Goal: Download file/media

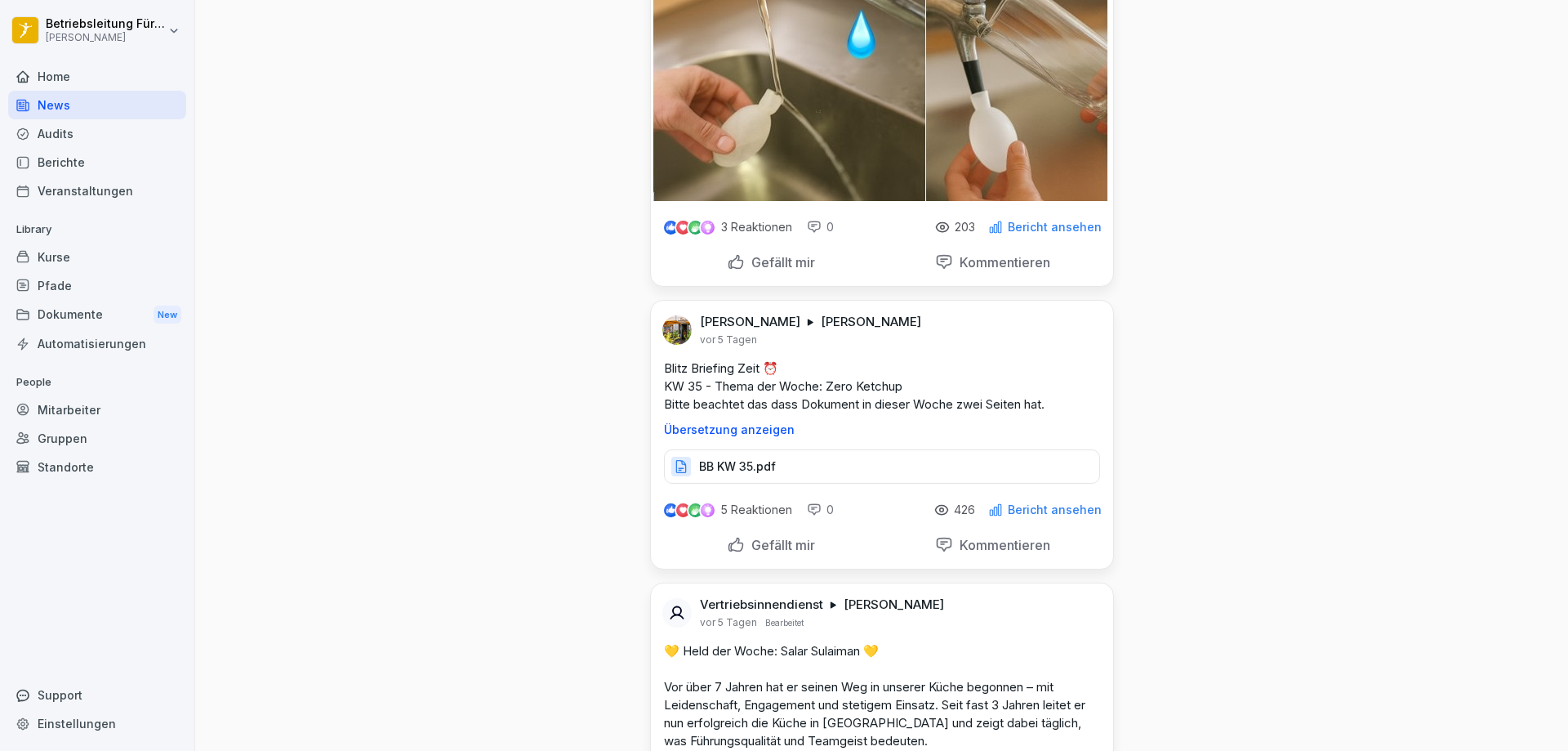
scroll to position [4574, 0]
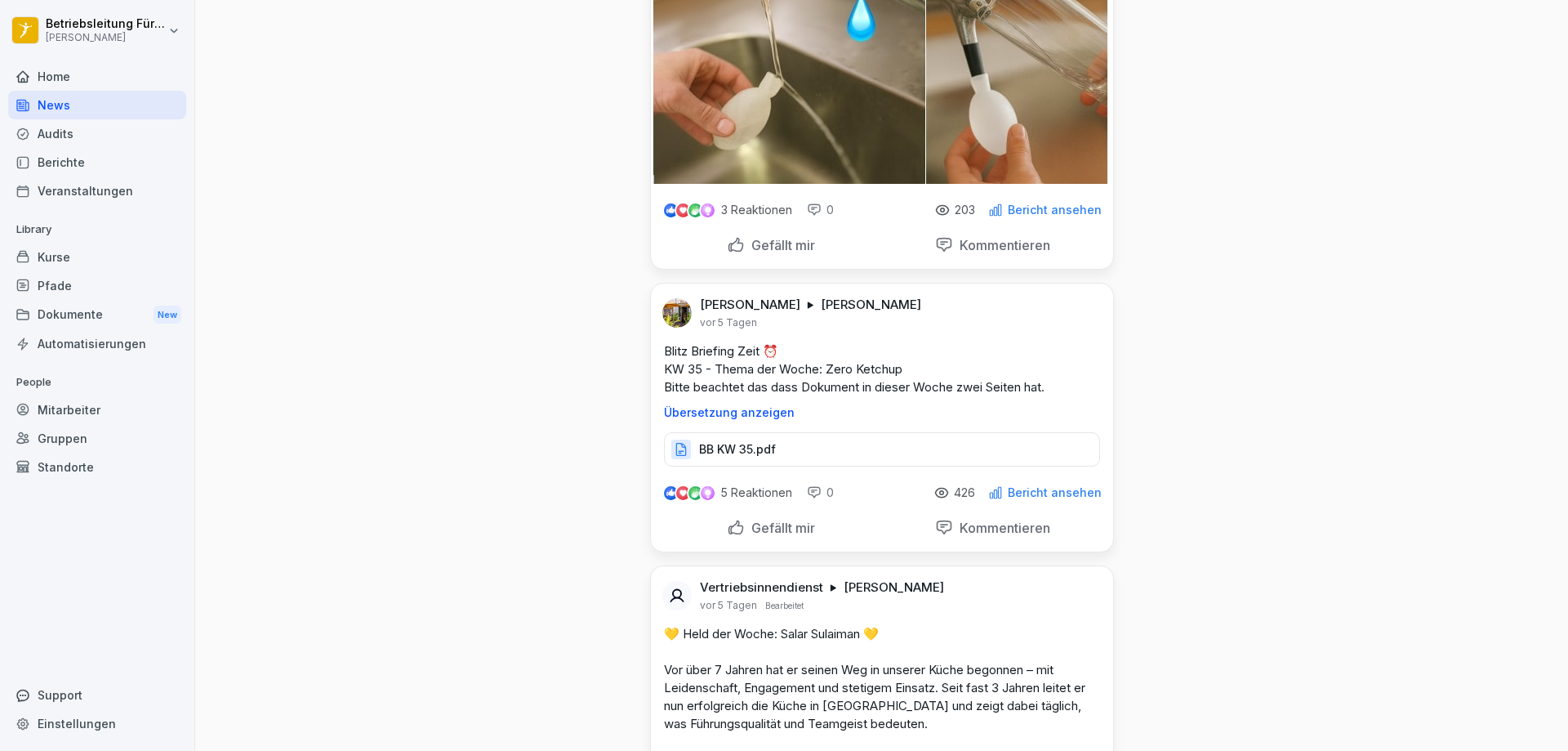
click at [76, 313] on div "Dokumente New" at bounding box center [96, 314] width 178 height 30
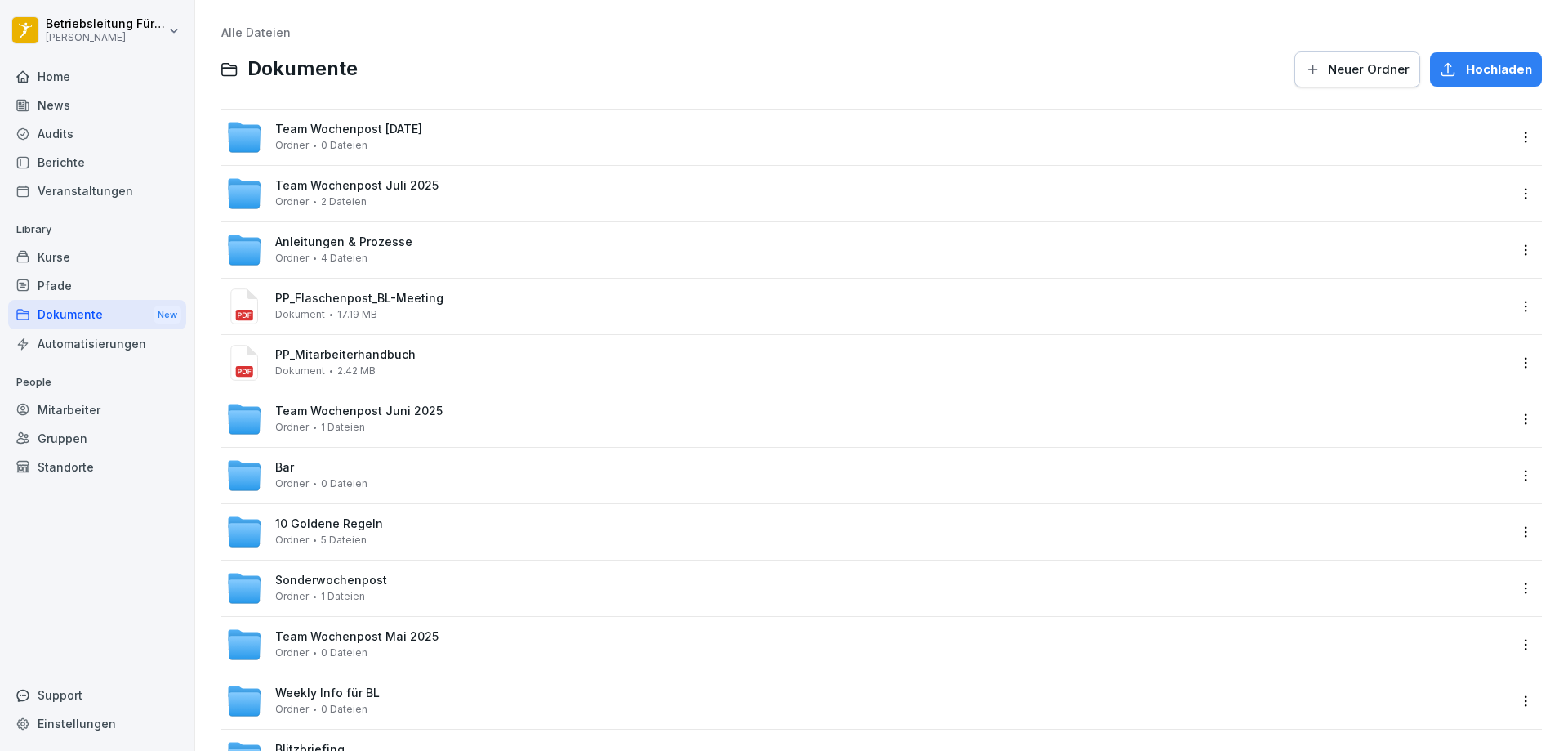
click at [501, 137] on div "Team Wochenpost [DATE] Ordner 0 Dateien" at bounding box center [866, 137] width 1281 height 36
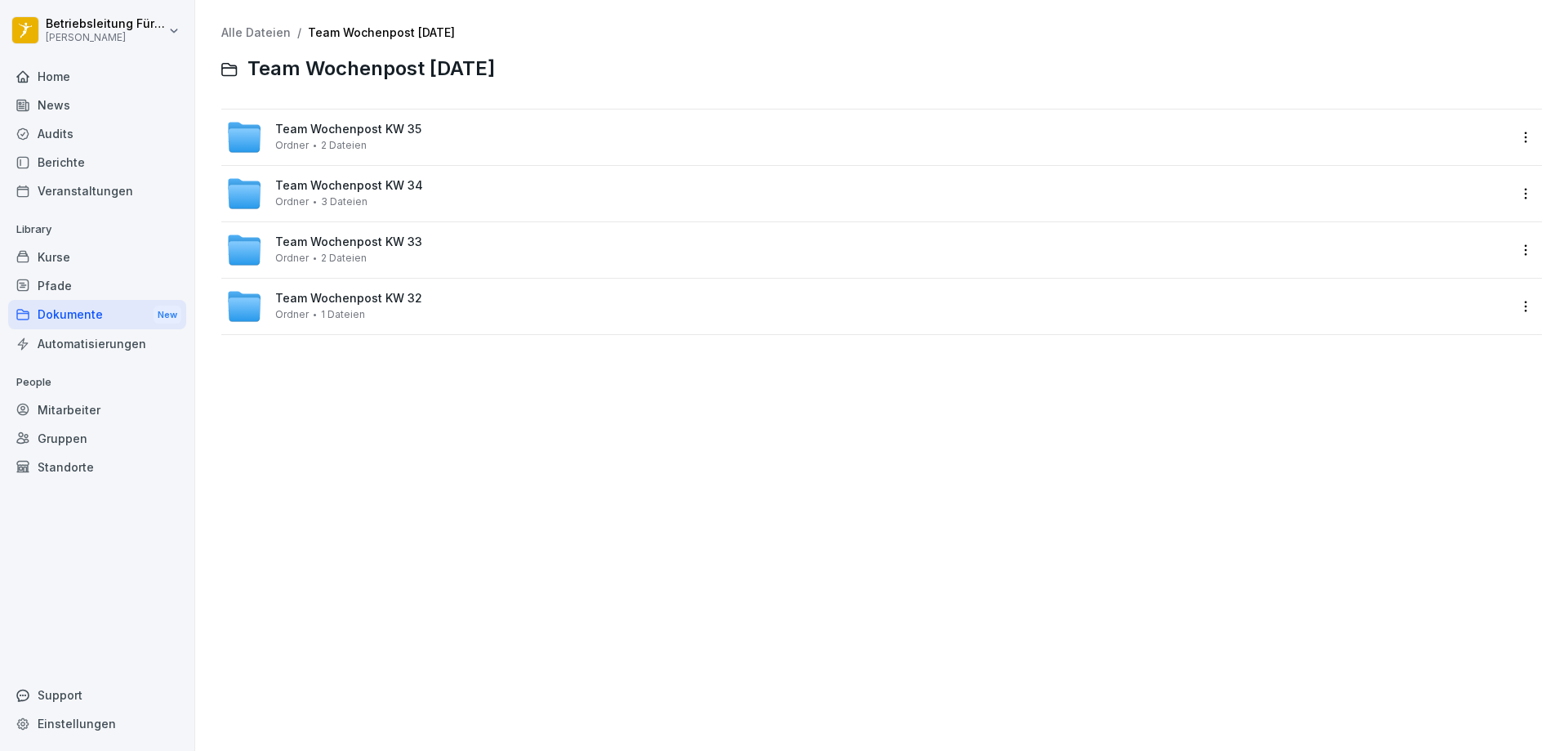
click at [536, 184] on div "Team Wochenpost KW 34 Ordner 3 Dateien" at bounding box center [866, 193] width 1281 height 36
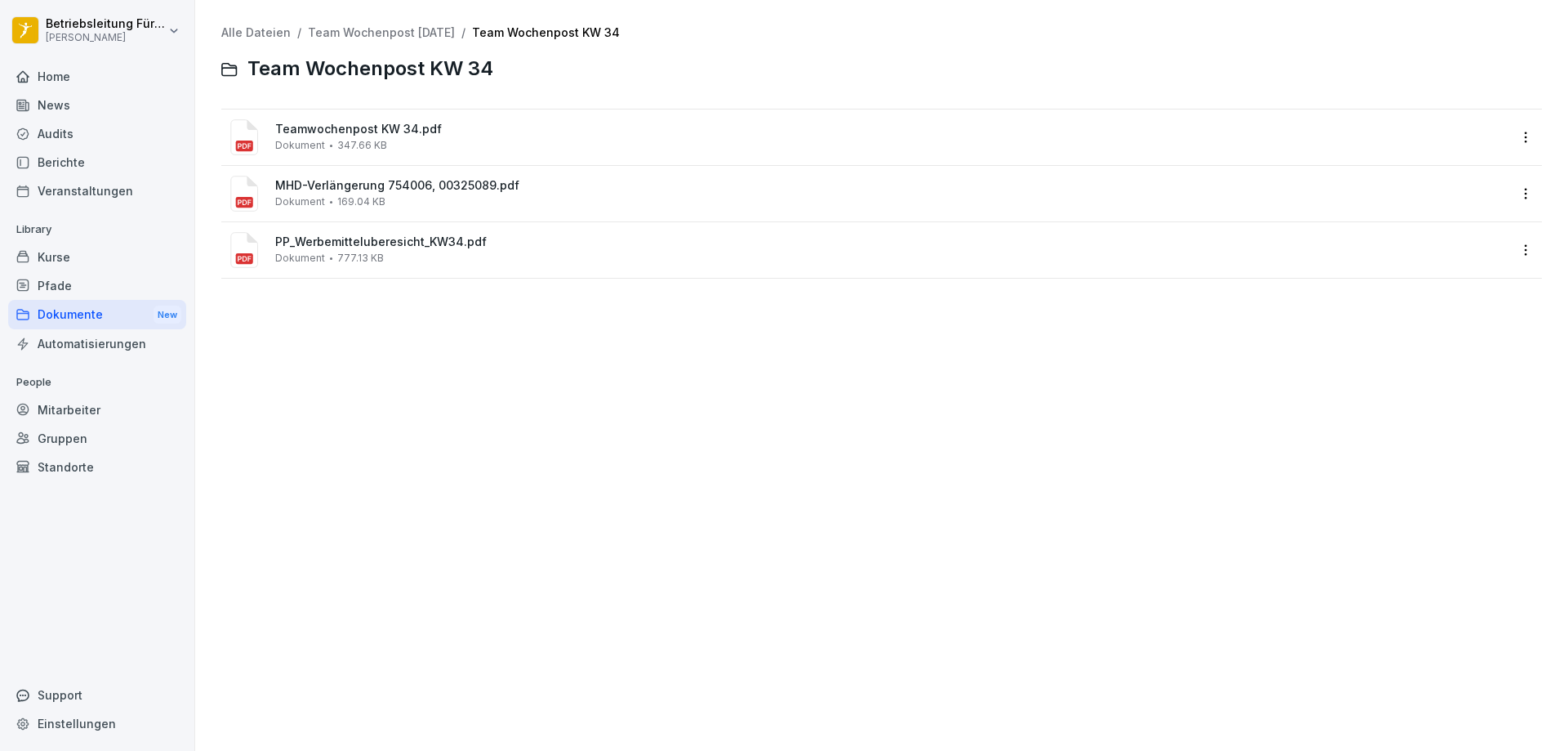
click at [553, 135] on span "Teamwochenpost KW 34.pdf" at bounding box center [891, 129] width 1232 height 13
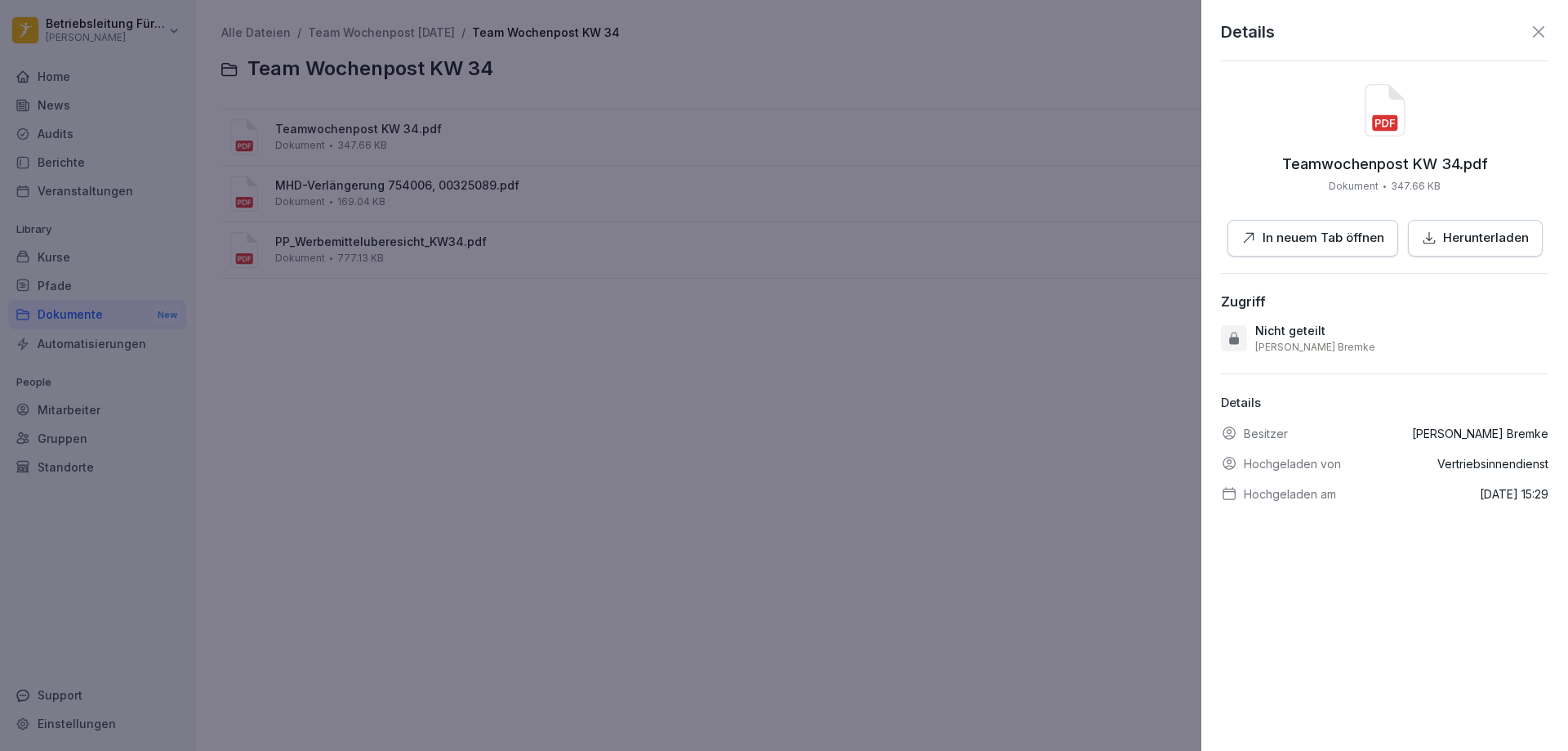
click at [720, 229] on div at bounding box center [784, 376] width 1568 height 751
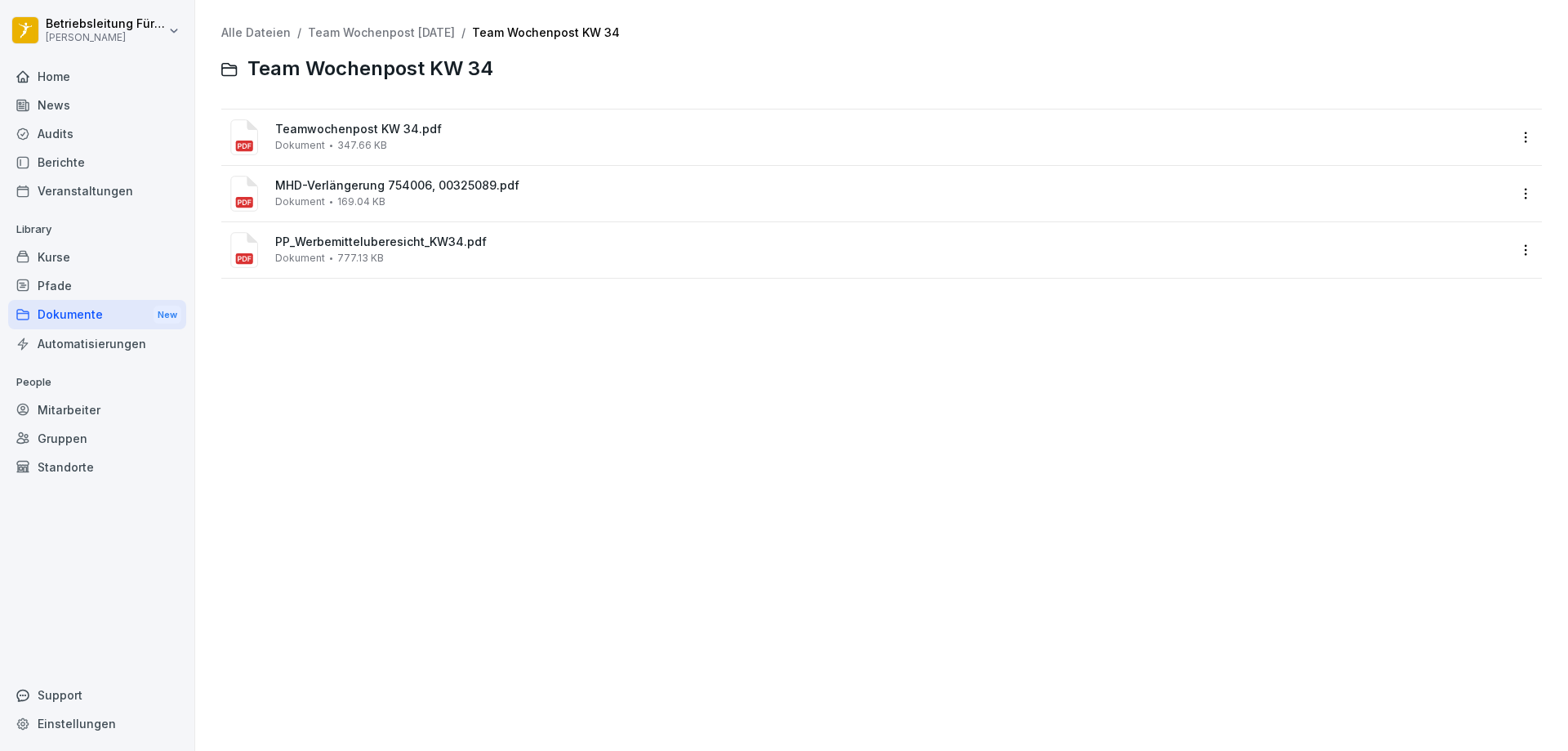
click at [397, 32] on link "Team Wochenpost [DATE]" at bounding box center [381, 32] width 147 height 13
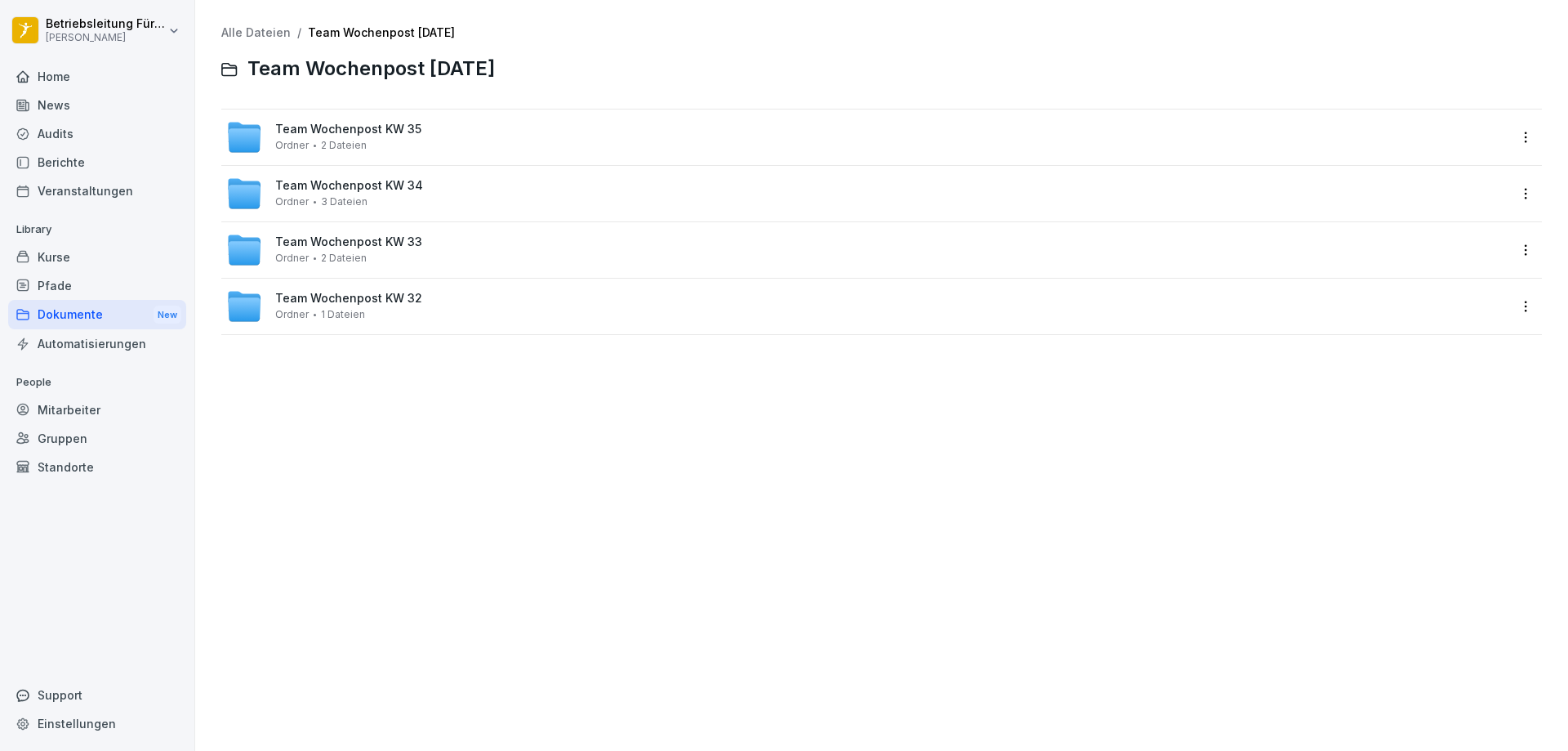
click at [254, 32] on link "Alle Dateien" at bounding box center [256, 32] width 69 height 13
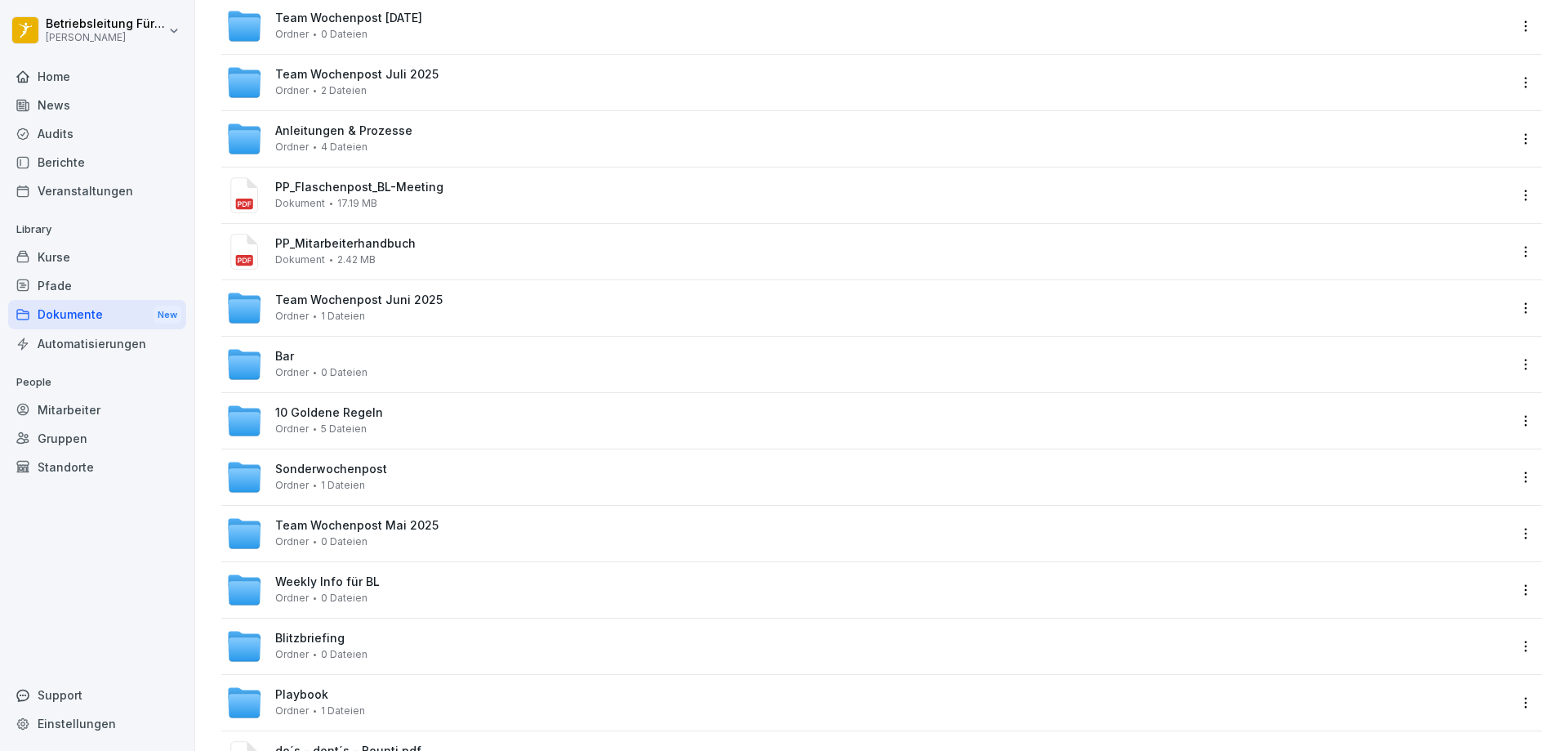
scroll to position [164, 0]
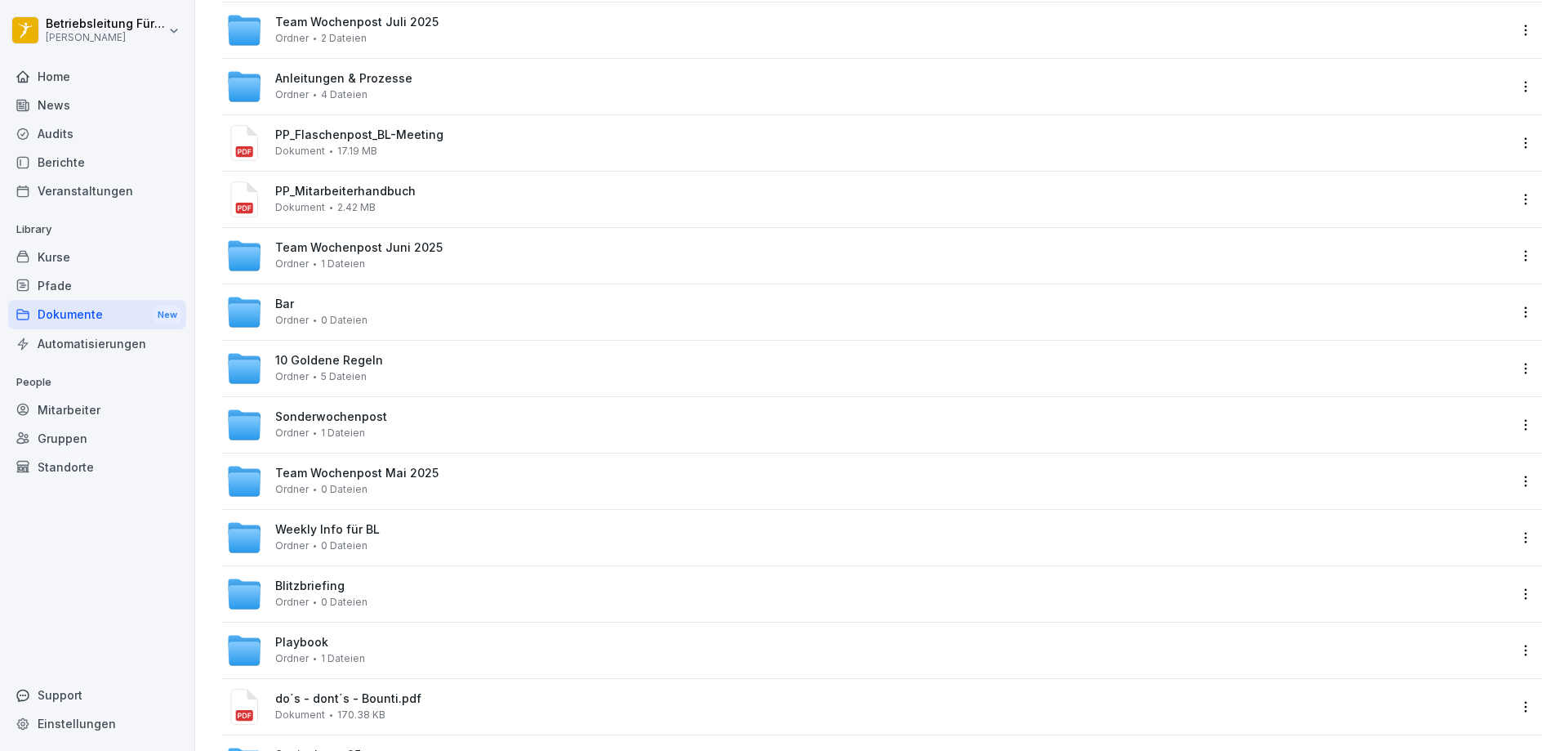
click at [412, 545] on div "Weekly Info für BL Ordner 0 Dateien" at bounding box center [866, 537] width 1281 height 36
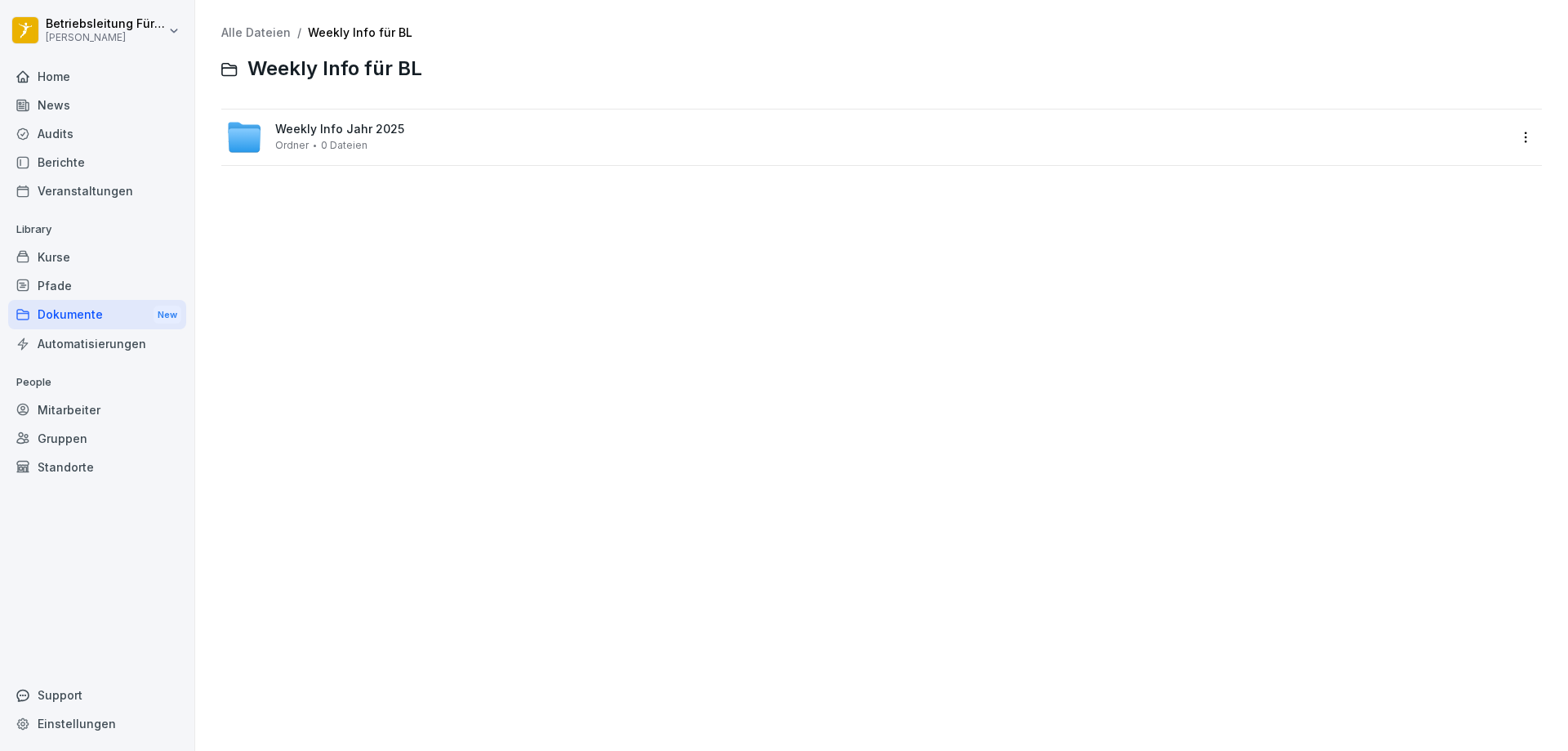
click at [424, 143] on div "Weekly Info Jahr 2025 Ordner 0 Dateien" at bounding box center [866, 137] width 1281 height 36
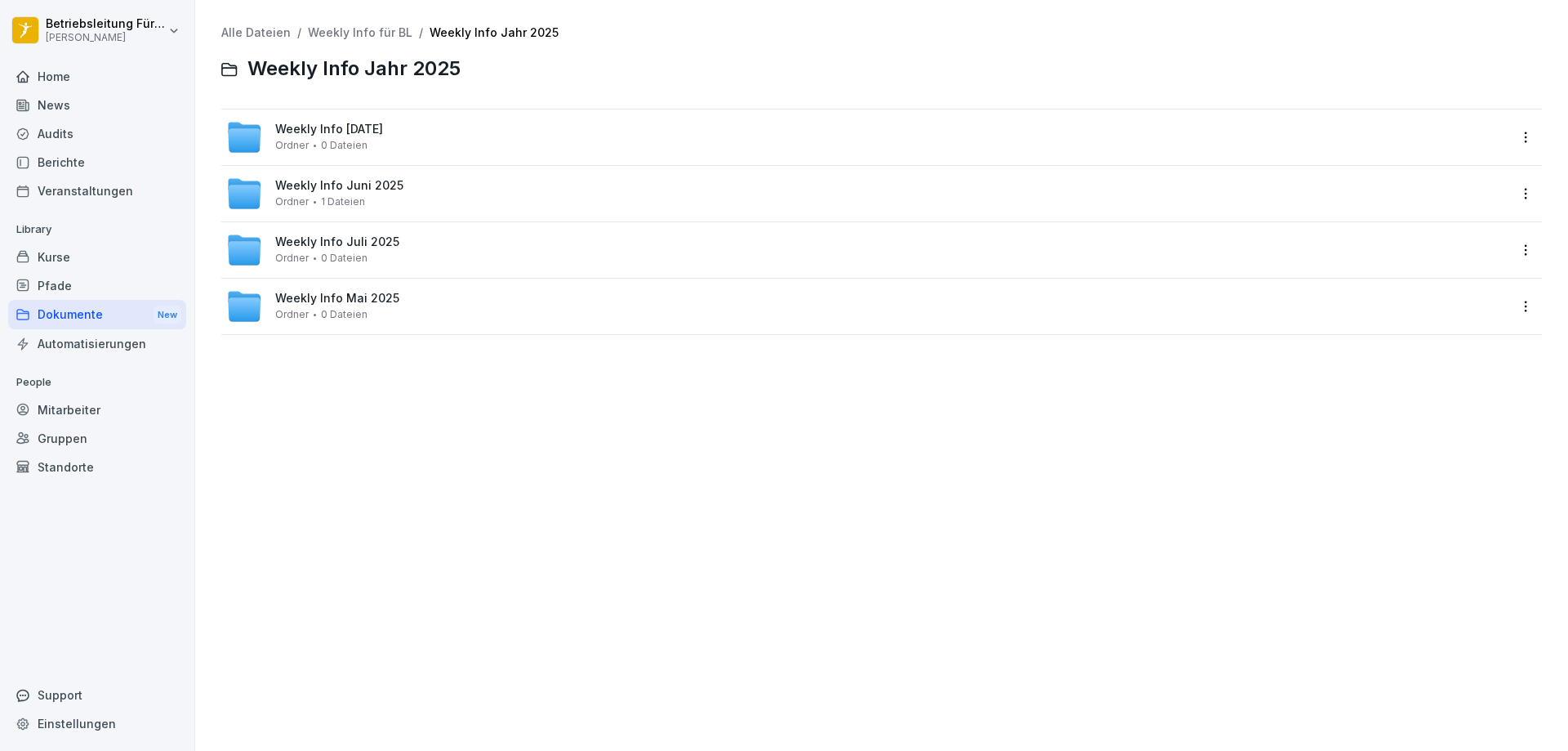
click at [424, 143] on div "Weekly Info [DATE] Ordner 0 Dateien" at bounding box center [866, 137] width 1281 height 36
click at [424, 196] on div "Weekly KW 34 Ordner 3 Dateien" at bounding box center [866, 193] width 1281 height 36
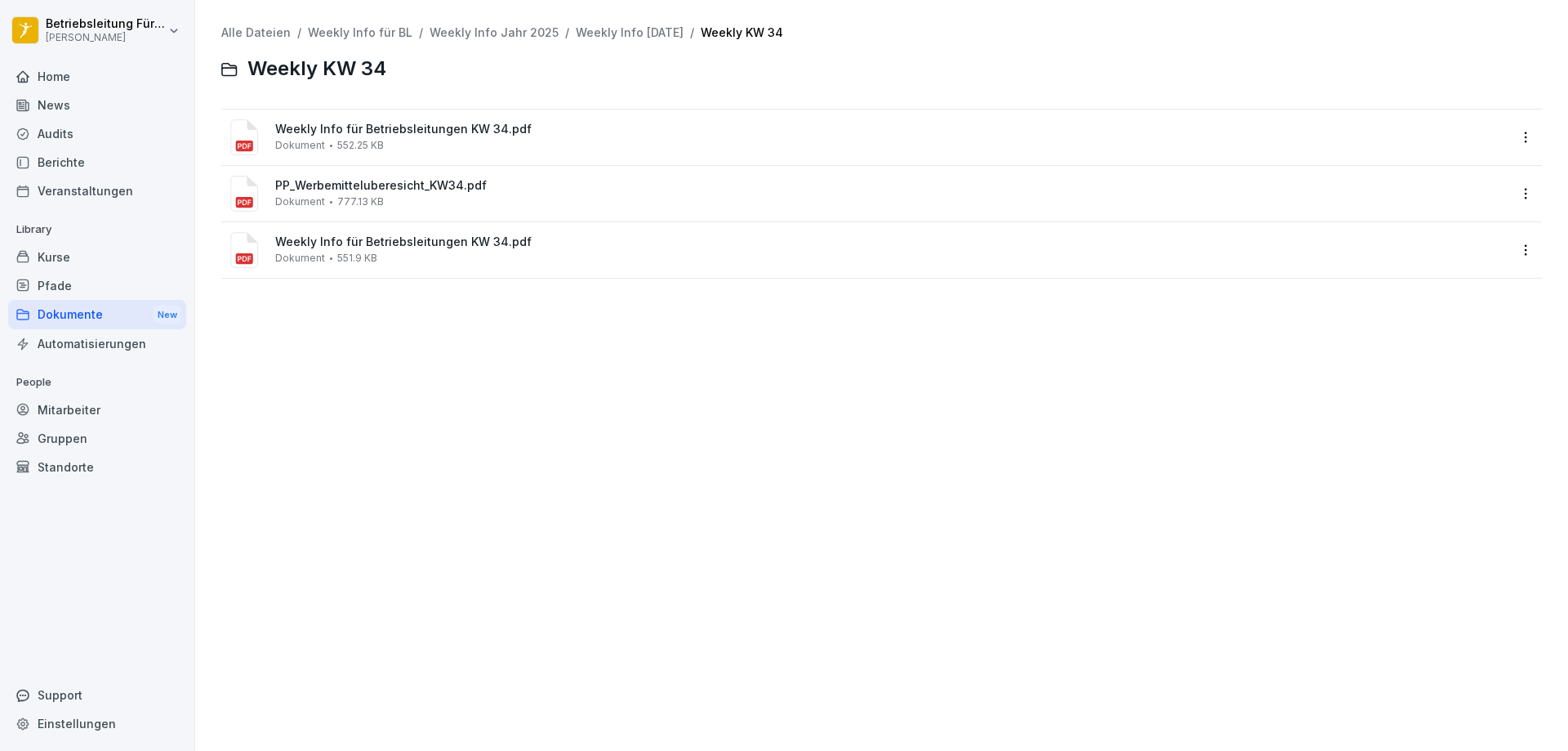
click at [406, 138] on div "Weekly Info für Betriebsleitungen KW 34.pdf Dokument 552.25 KB" at bounding box center [891, 137] width 1232 height 29
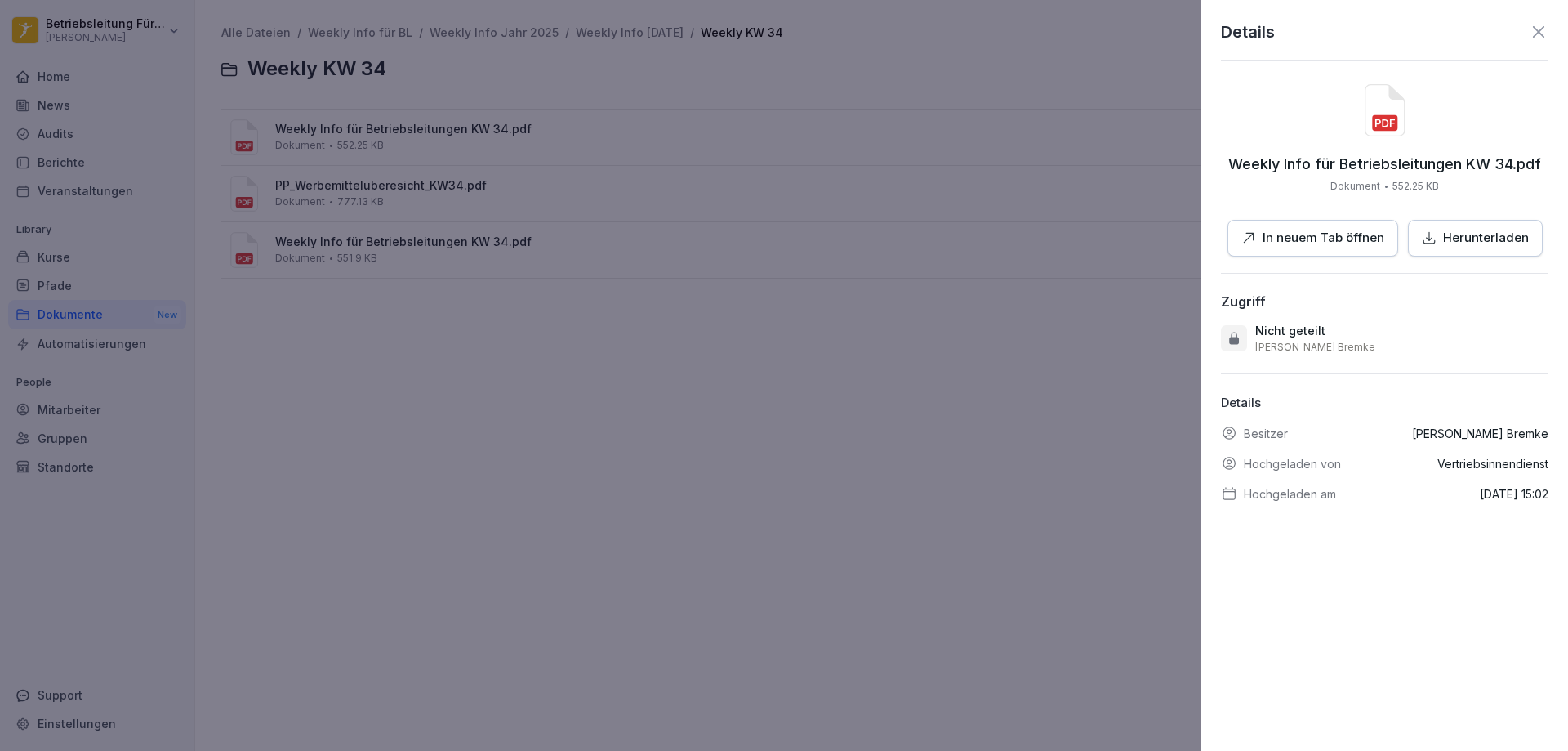
click at [1364, 238] on p "In neuem Tab öffnen" at bounding box center [1324, 239] width 121 height 19
click at [1282, 229] on button "In neuem Tab öffnen" at bounding box center [1312, 238] width 170 height 37
